Goal: Transaction & Acquisition: Purchase product/service

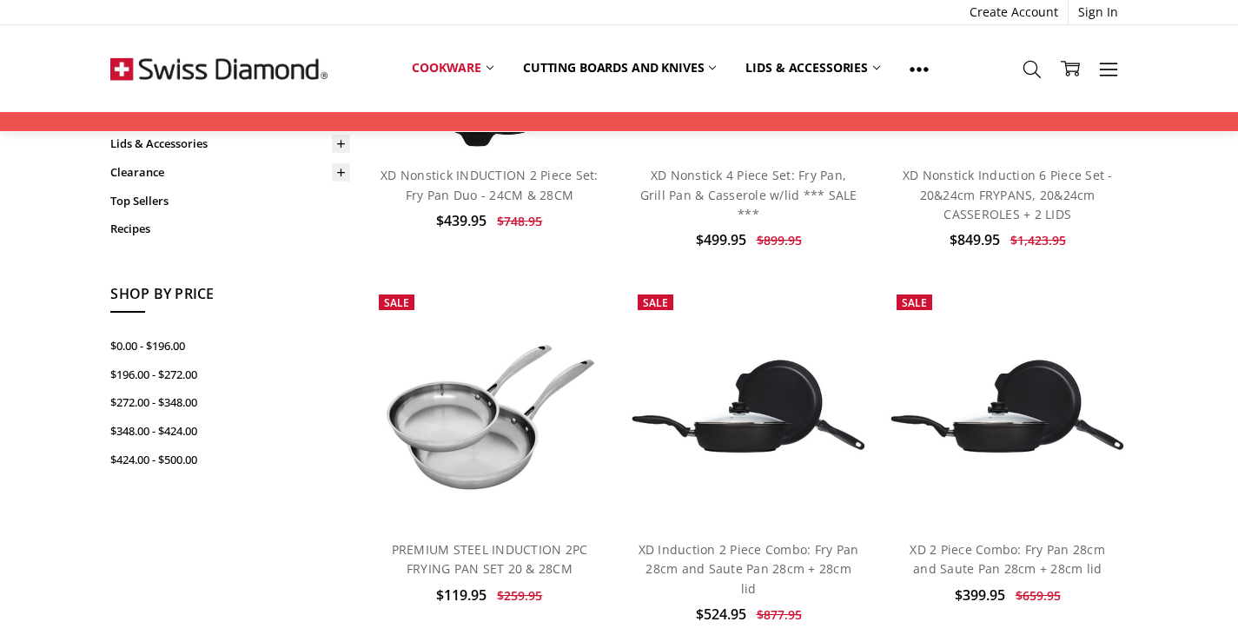
scroll to position [202, 0]
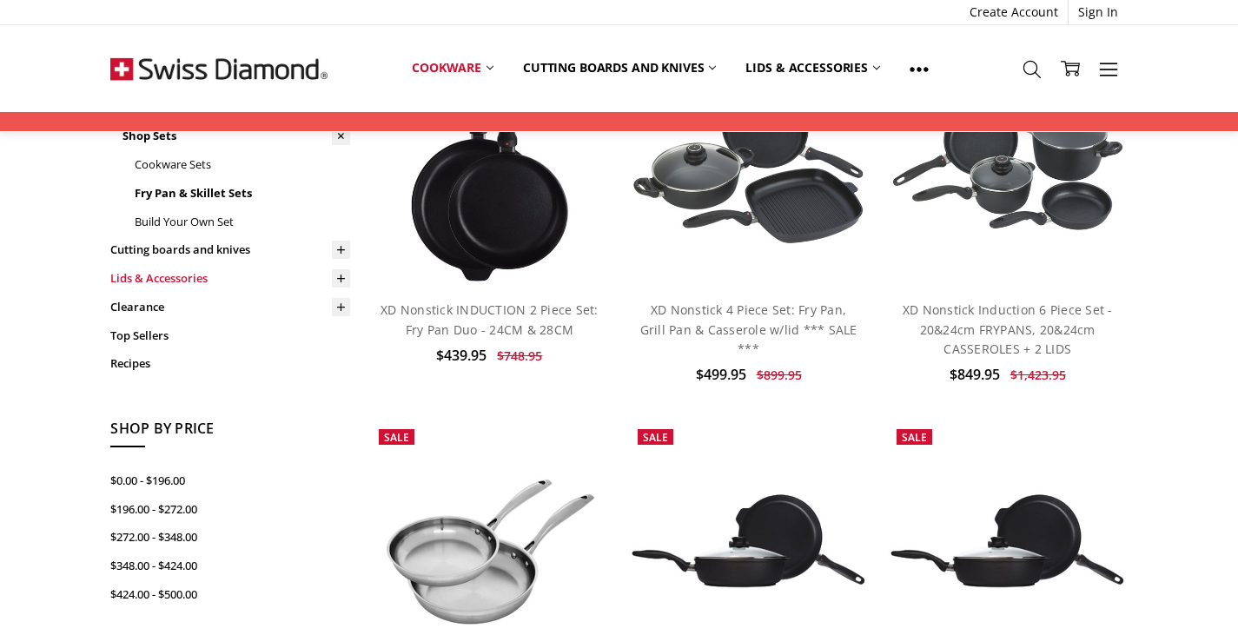
click at [185, 274] on link "Lids & Accessories" at bounding box center [230, 278] width 240 height 29
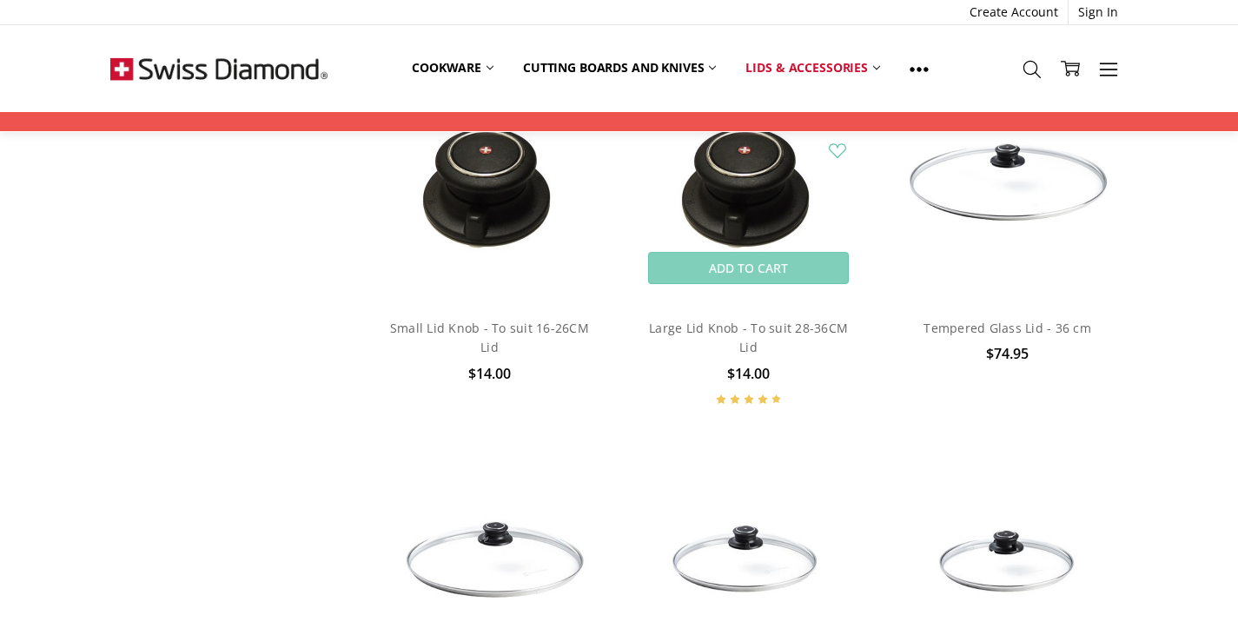
scroll to position [1245, 0]
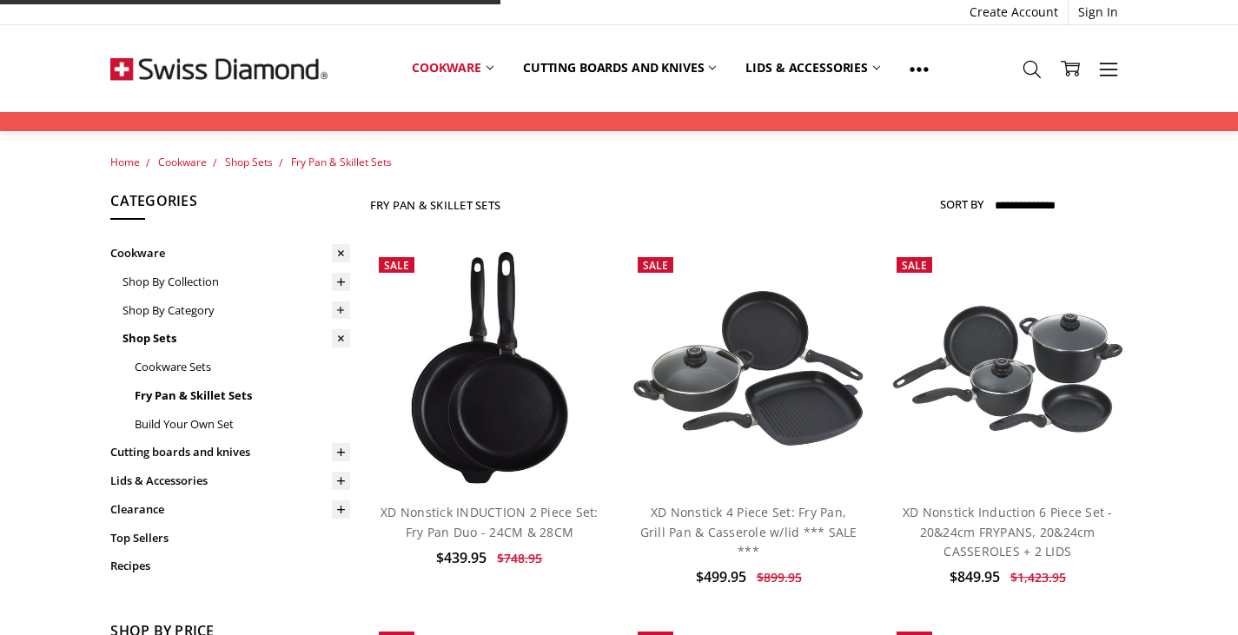
scroll to position [201, 0]
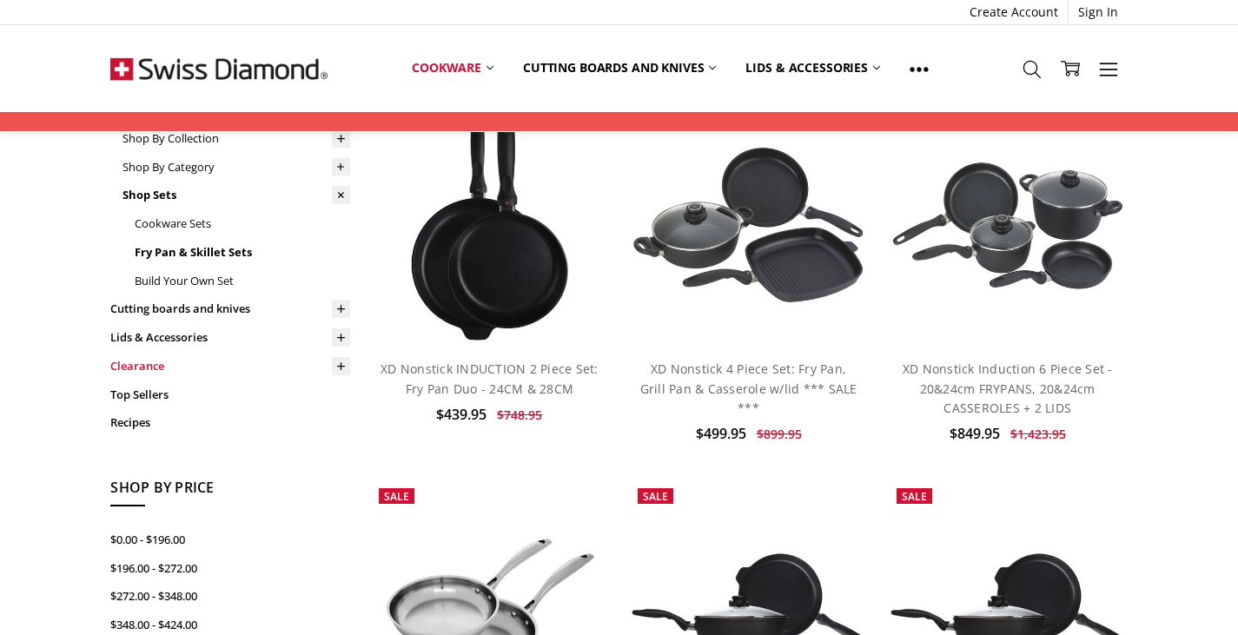
scroll to position [170, 0]
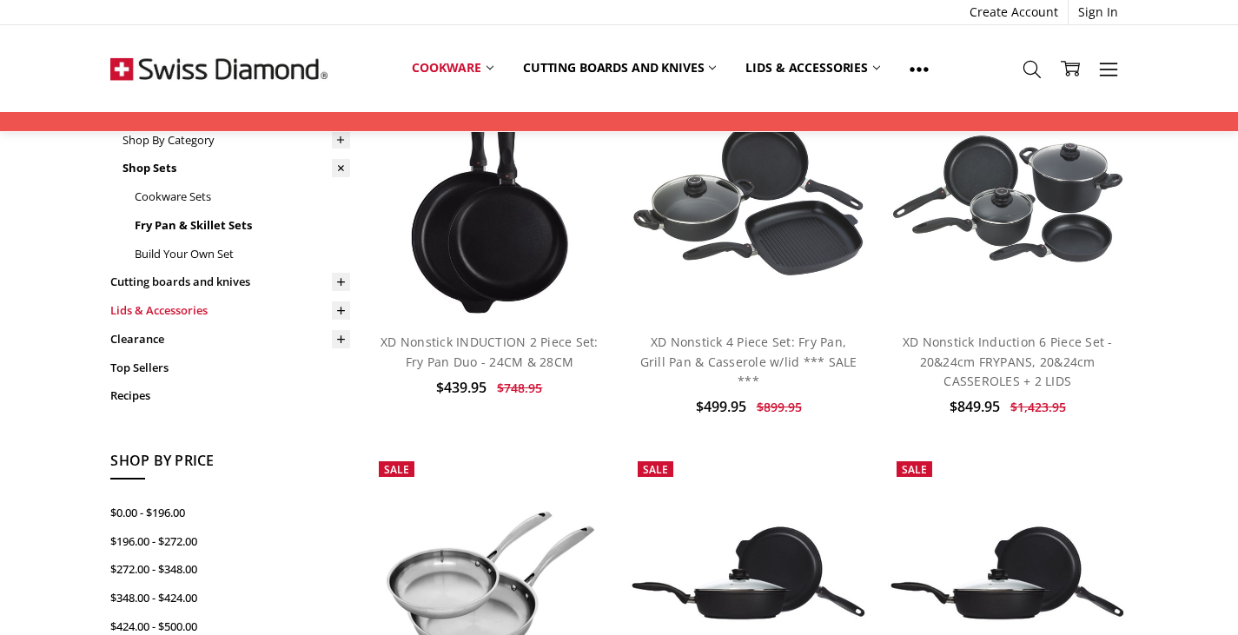
click at [186, 308] on link "Lids & Accessories" at bounding box center [230, 310] width 240 height 29
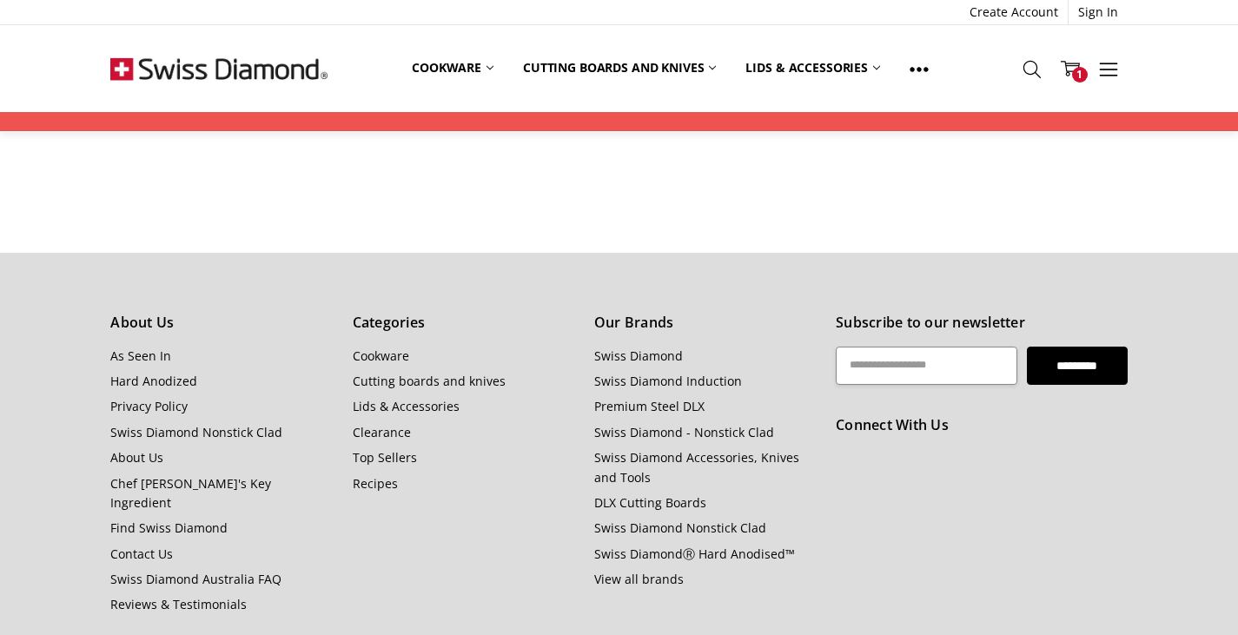
scroll to position [174, 0]
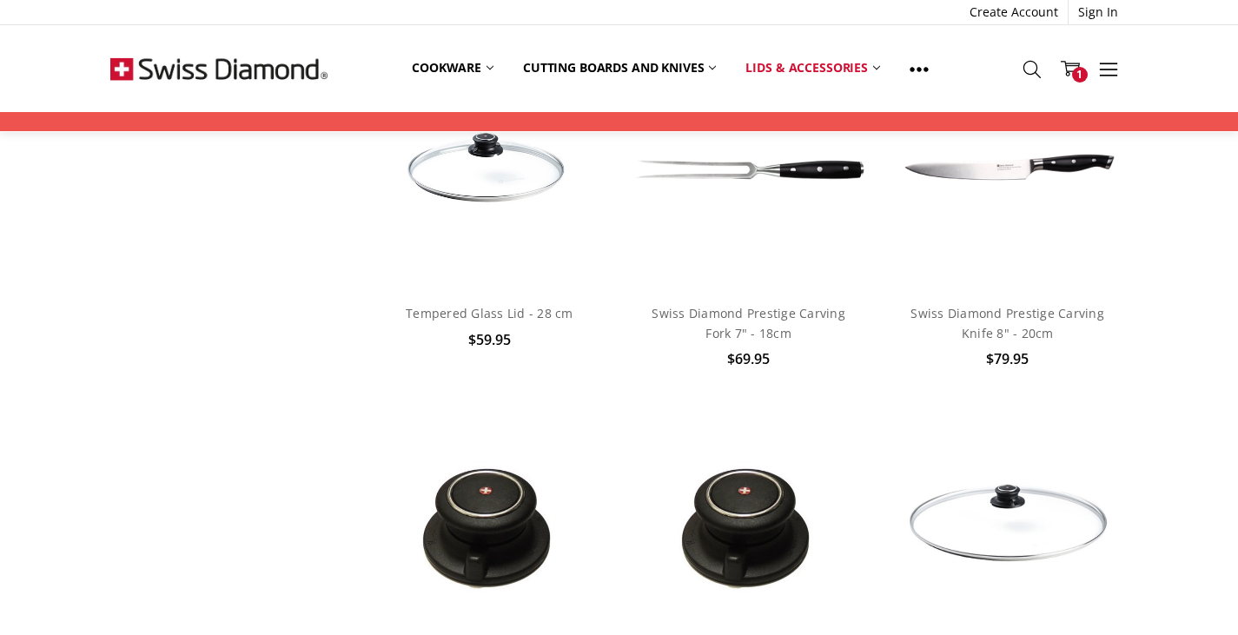
scroll to position [926, 0]
